Goal: Task Accomplishment & Management: Complete application form

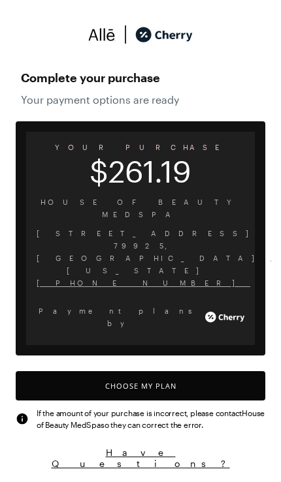
click at [148, 371] on button "Choose My Plan" at bounding box center [140, 385] width 249 height 29
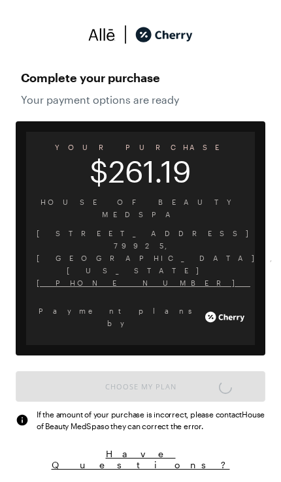
scroll to position [1093, 0]
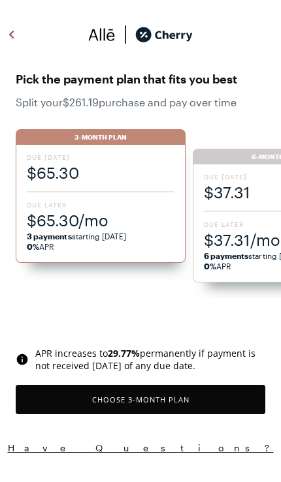
click at [70, 209] on span "Due Later" at bounding box center [101, 204] width 148 height 9
click at [149, 403] on button "Choose 3 -Month Plan" at bounding box center [140, 399] width 249 height 29
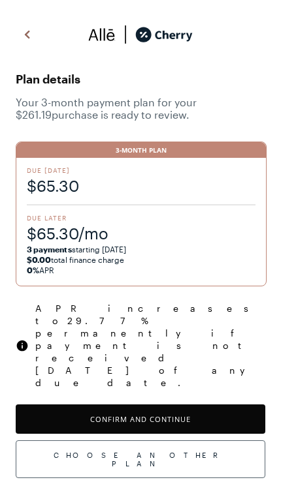
click at [157, 405] on button "Confirm and Continue" at bounding box center [140, 419] width 249 height 29
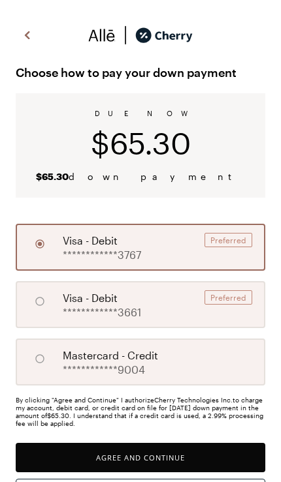
click at [142, 461] on button "Agree and Continue" at bounding box center [140, 457] width 249 height 29
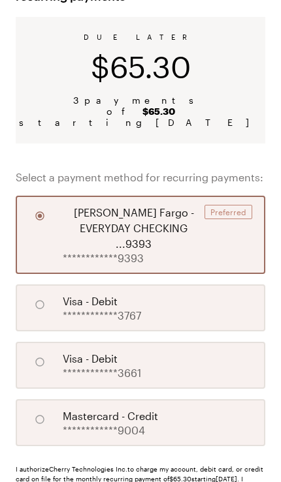
scroll to position [120, 0]
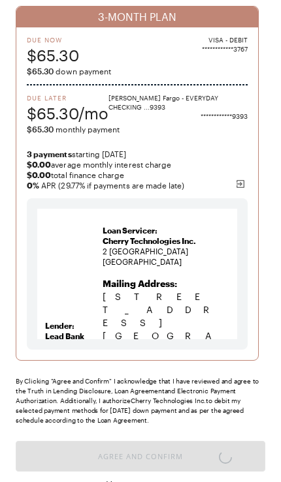
scroll to position [87, 0]
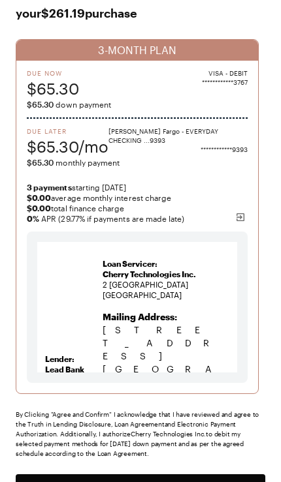
click at [155, 482] on button "Agree and Confirm" at bounding box center [140, 489] width 249 height 29
